Goal: Navigation & Orientation: Find specific page/section

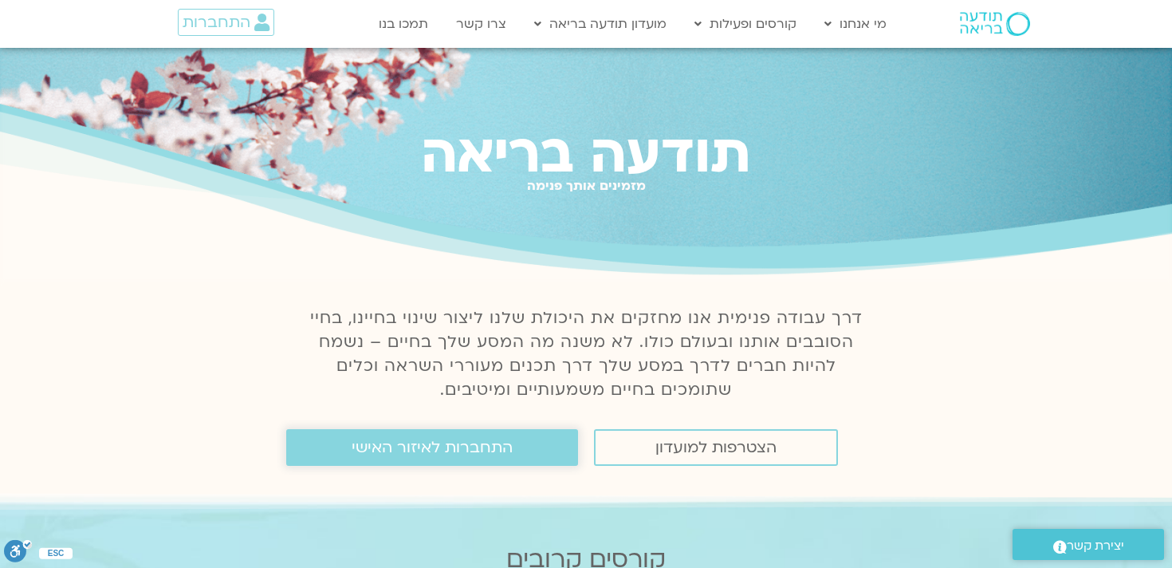
click at [485, 446] on span "התחברות לאיזור האישי" at bounding box center [432, 448] width 161 height 18
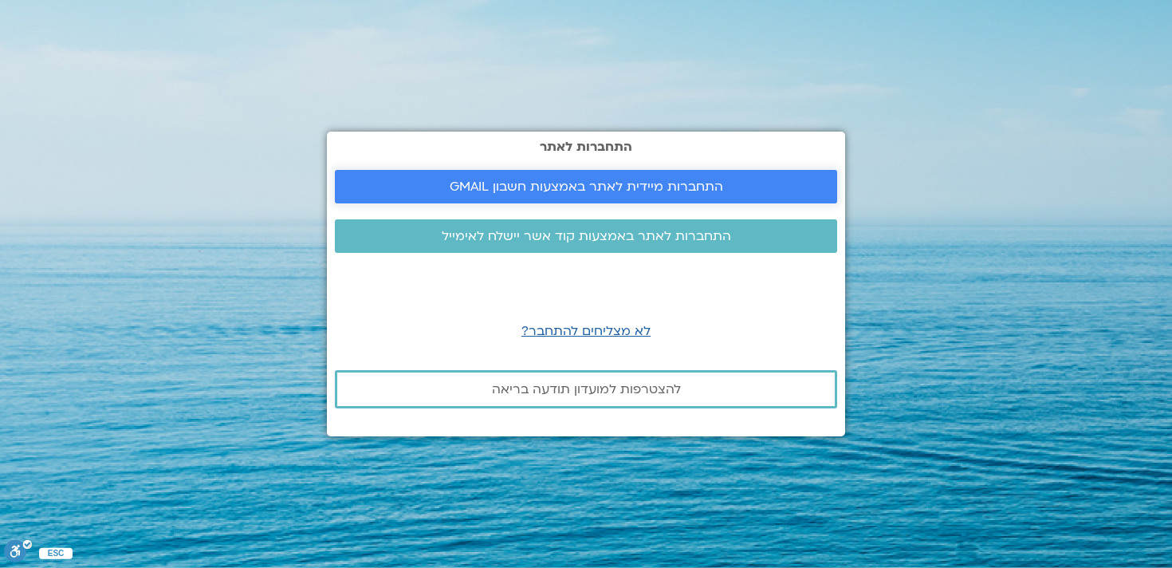
click at [660, 188] on span "התחברות מיידית לאתר באמצעות חשבון GMAIL" at bounding box center [587, 186] width 274 height 14
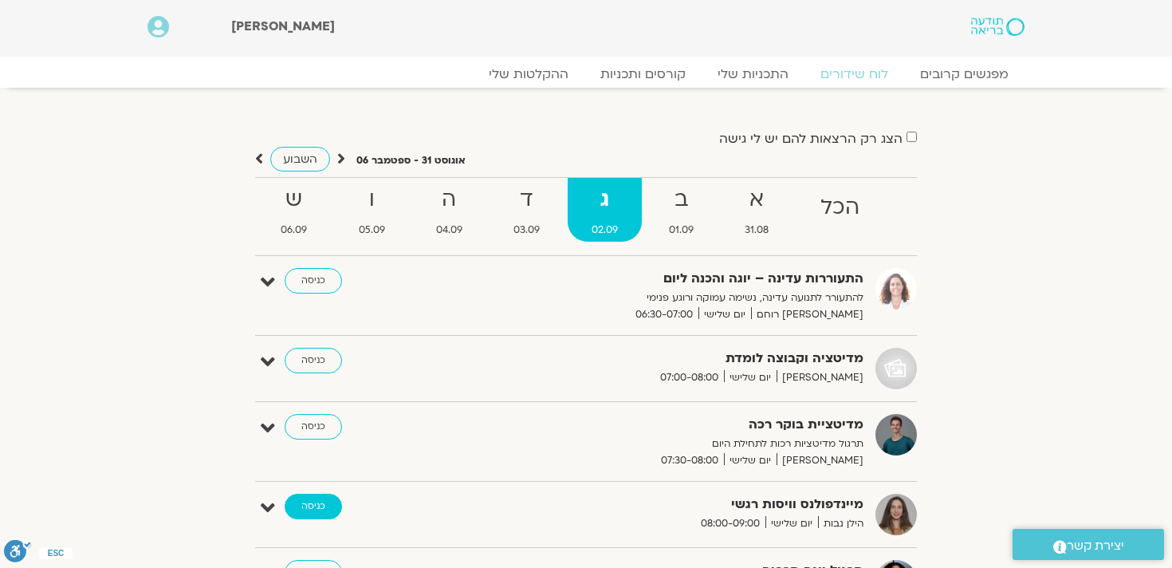
click at [321, 497] on link "כניסה" at bounding box center [313, 507] width 57 height 26
click at [329, 510] on link "כניסה" at bounding box center [313, 507] width 57 height 26
